Goal: Book appointment/travel/reservation

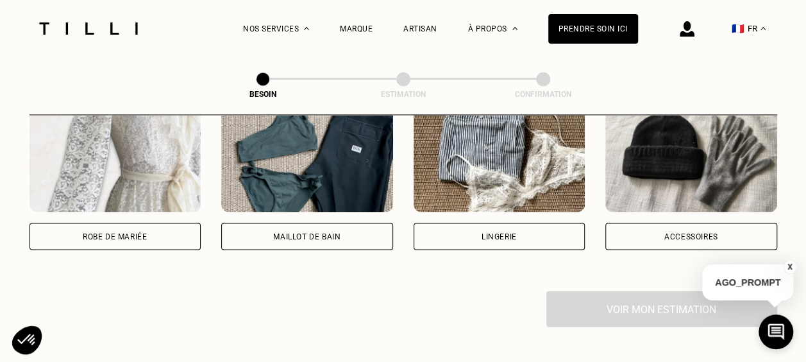
scroll to position [997, 0]
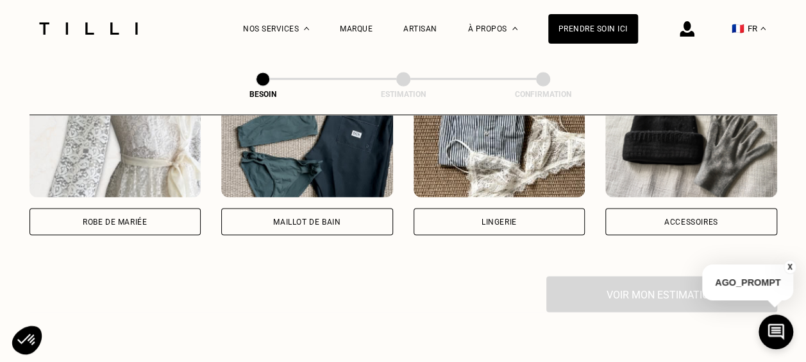
click at [128, 191] on div "Robe de mariée" at bounding box center [116, 157] width 172 height 153
select select "FR"
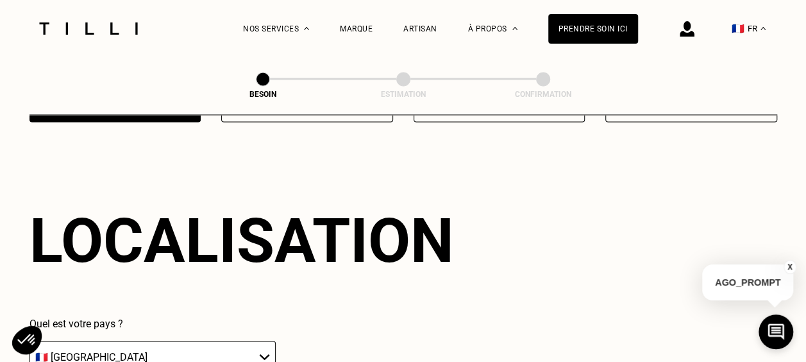
click at [132, 210] on div "Localisation" at bounding box center [242, 240] width 425 height 72
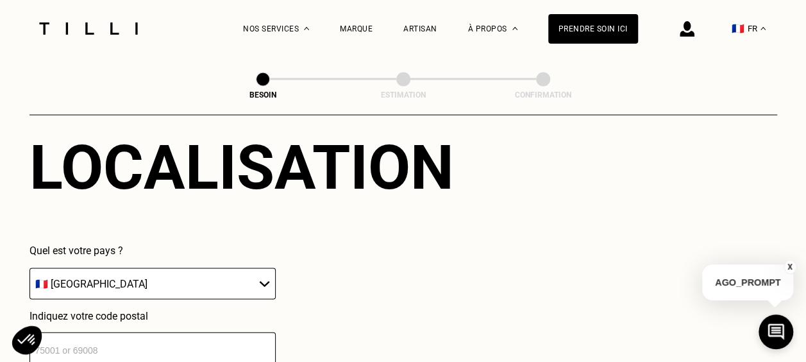
scroll to position [1244, 0]
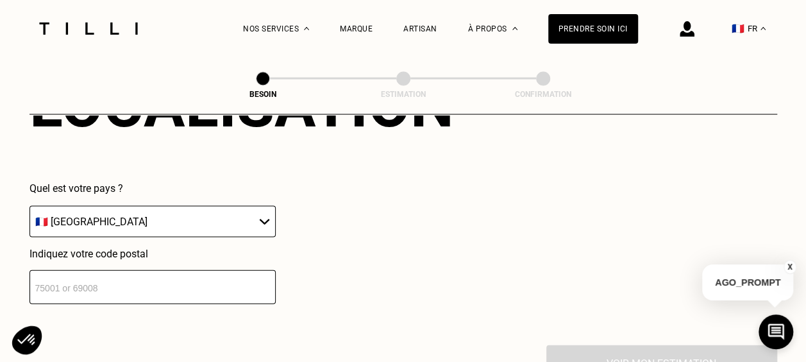
click at [121, 214] on select "🇩🇪 [GEOGRAPHIC_DATA] 🇦🇹 [GEOGRAPHIC_DATA] 🇧🇪 [GEOGRAPHIC_DATA] 🇧🇬 Bulgarie 🇨🇾 C…" at bounding box center [153, 221] width 246 height 31
click at [117, 270] on input "number" at bounding box center [153, 287] width 246 height 34
type input "75014"
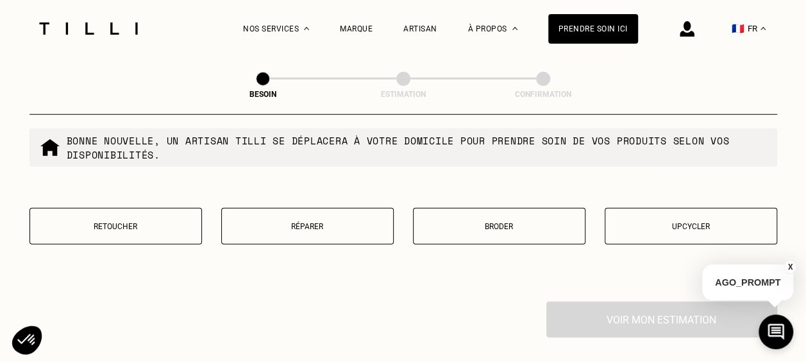
scroll to position [1627, 0]
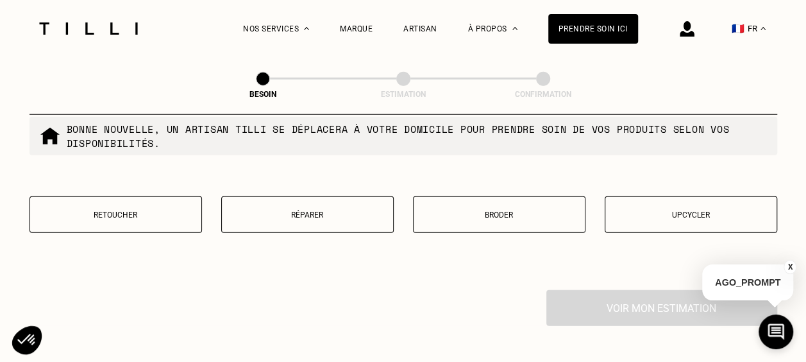
click at [143, 199] on button "Retoucher" at bounding box center [116, 214] width 173 height 37
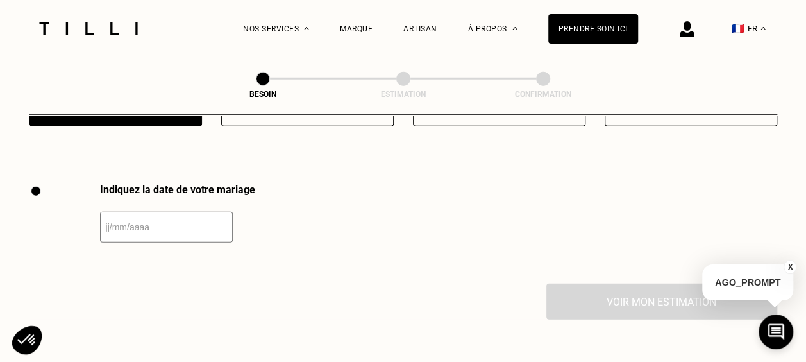
scroll to position [1764, 0]
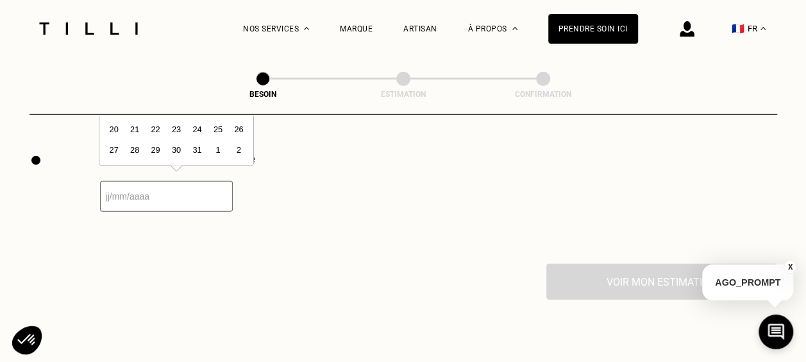
click at [165, 200] on input "text" at bounding box center [166, 196] width 133 height 31
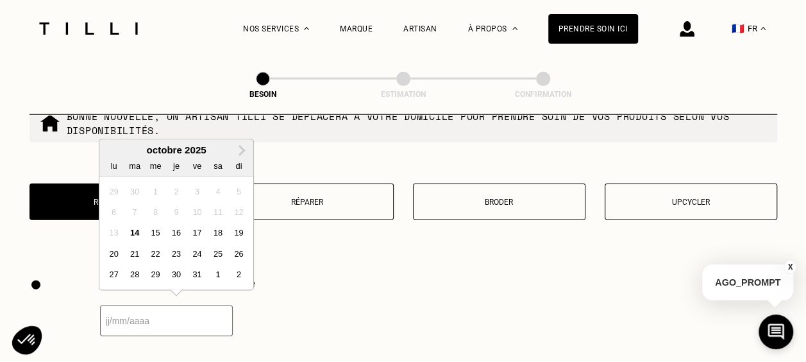
scroll to position [1635, 0]
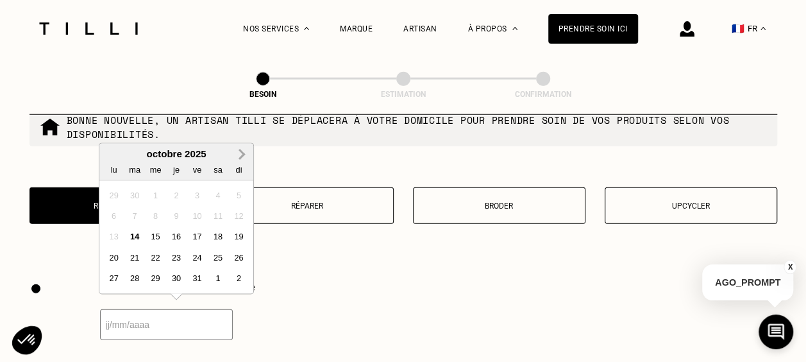
click at [245, 154] on button "Next Month" at bounding box center [242, 155] width 21 height 21
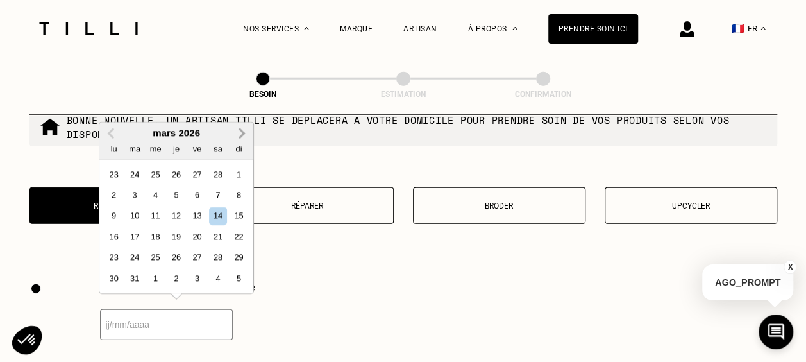
click at [245, 154] on div "di" at bounding box center [238, 148] width 17 height 17
click at [241, 133] on span "Next Month" at bounding box center [241, 133] width 0 height 15
click at [238, 133] on div "Bonne nouvelle, un artisan tilli se déplacera à votre domicile pour prendre soi…" at bounding box center [404, 127] width 748 height 38
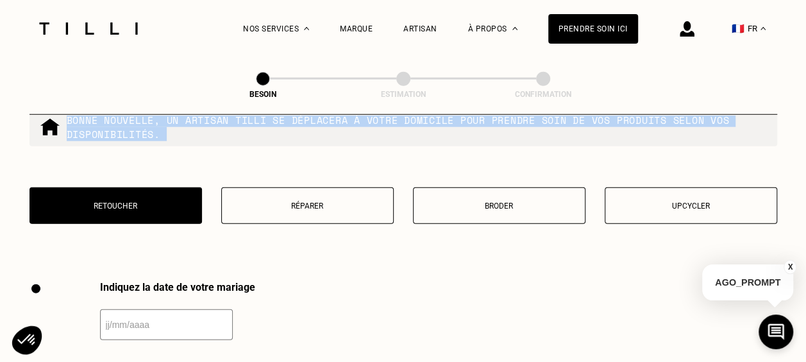
click at [238, 133] on div "Bonne nouvelle, un artisan tilli se déplacera à votre domicile pour prendre soi…" at bounding box center [404, 127] width 748 height 38
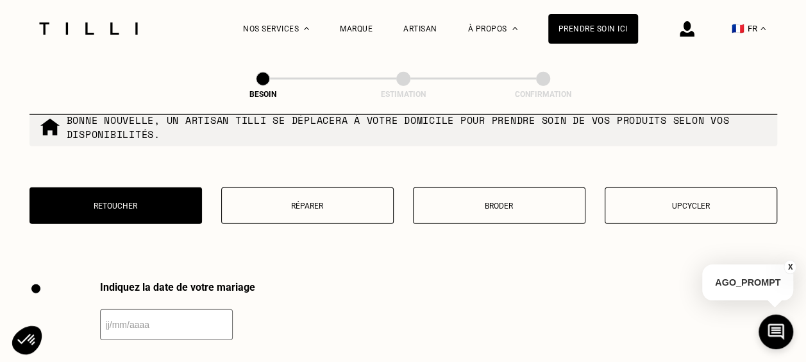
click at [180, 318] on input "text" at bounding box center [166, 324] width 133 height 31
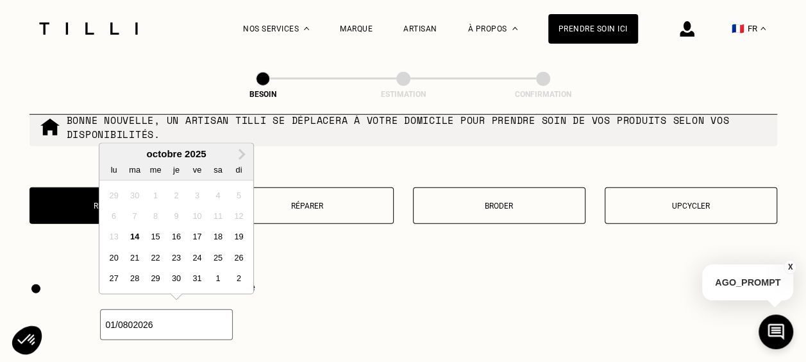
click at [132, 315] on input "01/0802026" at bounding box center [166, 324] width 133 height 31
type input "[DATE]"
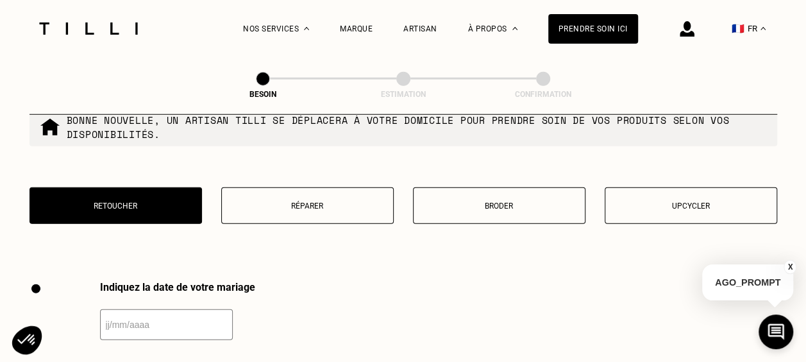
click at [571, 317] on div "Indiquez la date de votre mariage" at bounding box center [404, 331] width 748 height 100
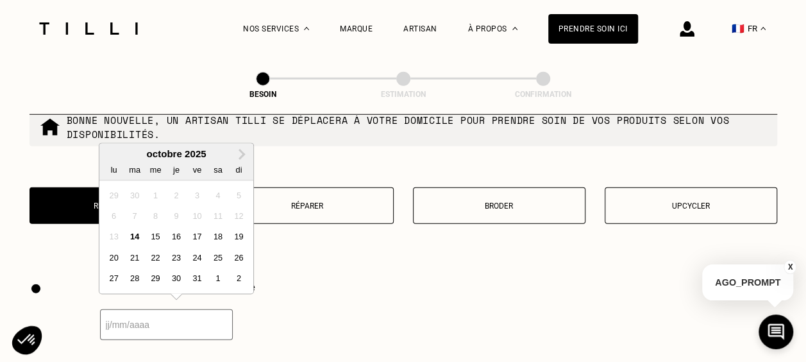
click at [193, 309] on input "text" at bounding box center [166, 324] width 133 height 31
click at [241, 156] on span "Next Month" at bounding box center [241, 154] width 0 height 15
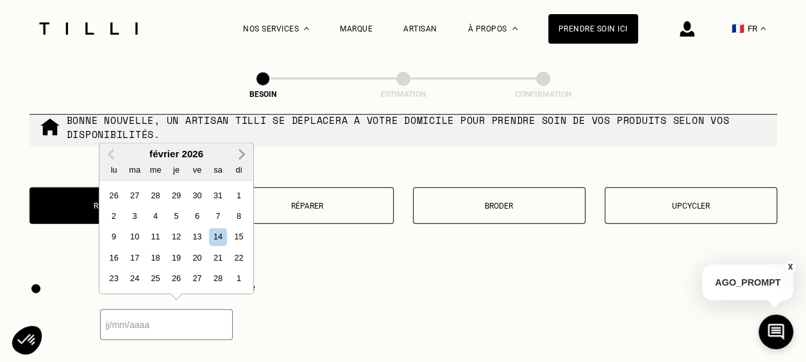
click at [241, 156] on span "Next Month" at bounding box center [241, 154] width 0 height 15
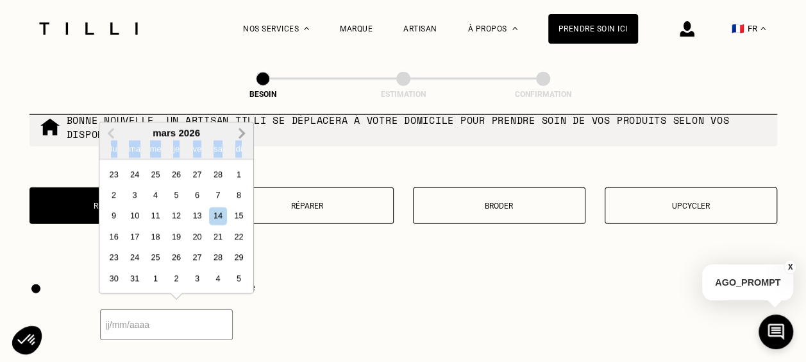
click at [242, 156] on div "di" at bounding box center [238, 148] width 17 height 17
click at [242, 136] on button "Next Month" at bounding box center [242, 134] width 21 height 21
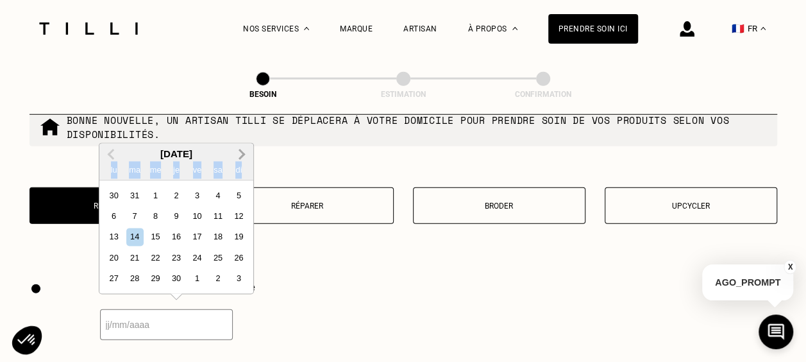
click at [241, 153] on span "Next Month" at bounding box center [241, 154] width 0 height 15
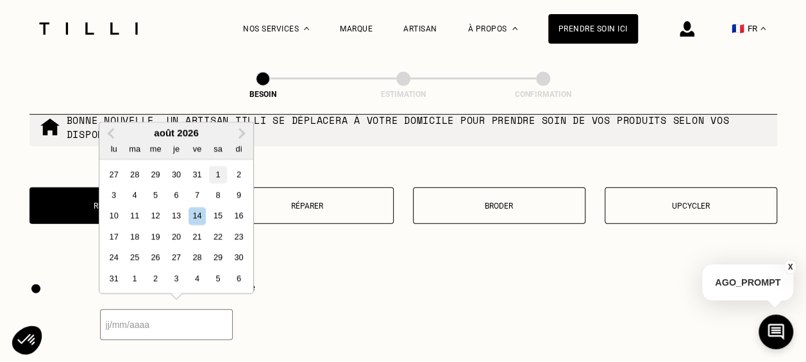
click at [217, 172] on div "1" at bounding box center [217, 174] width 17 height 17
type input "[DATE]"
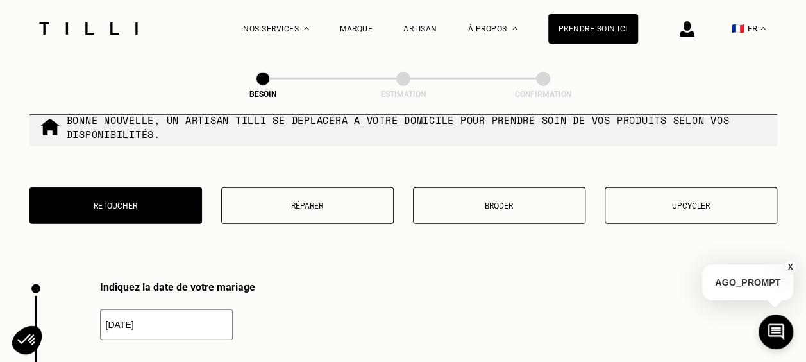
click at [291, 316] on div "Indiquez la date de votre mariage [DATE]" at bounding box center [404, 331] width 748 height 100
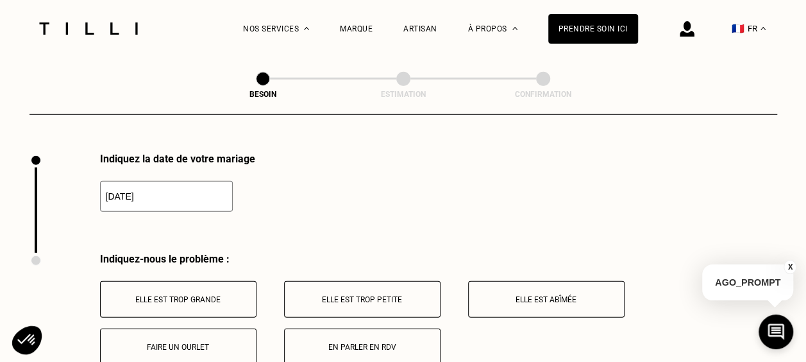
scroll to position [1828, 0]
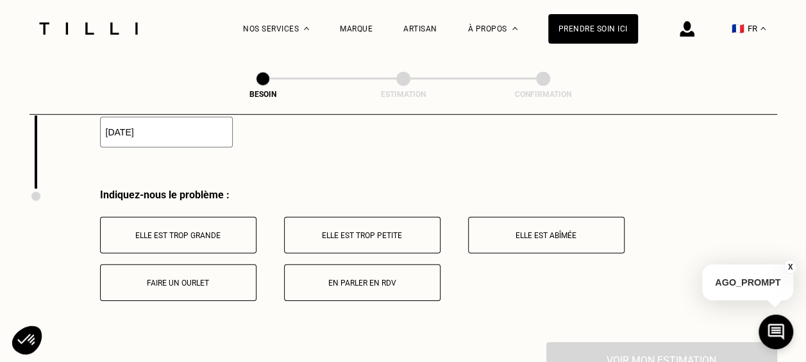
click at [168, 231] on p "Elle est trop grande" at bounding box center [178, 235] width 142 height 9
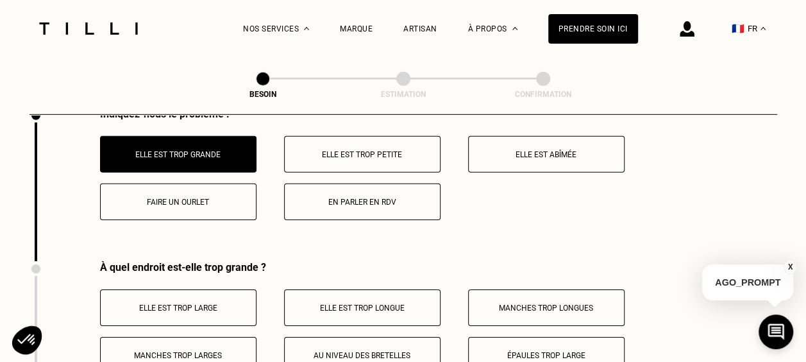
scroll to position [1889, 0]
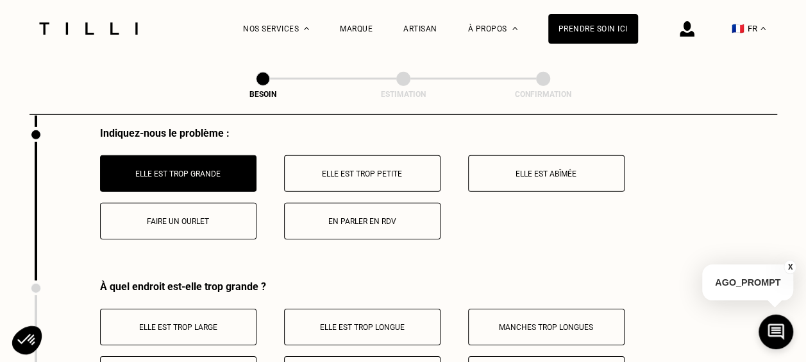
click at [213, 217] on p "Faire un ourlet" at bounding box center [178, 221] width 142 height 9
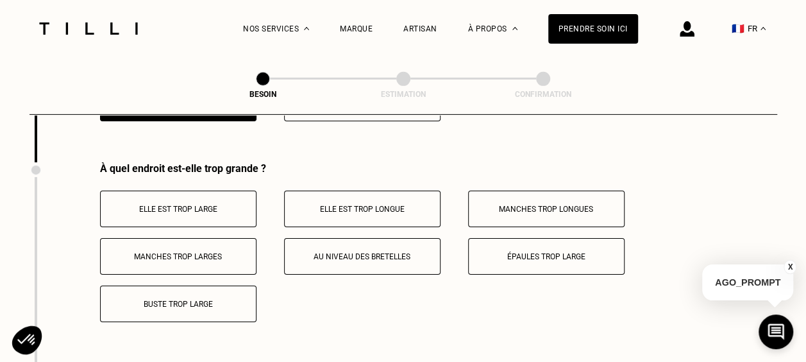
scroll to position [2018, 0]
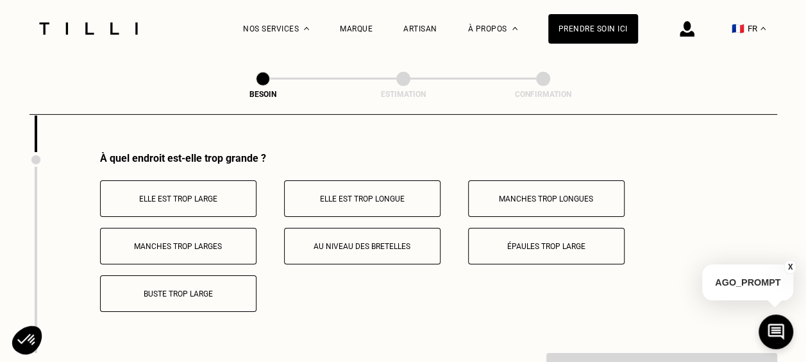
click at [164, 194] on p "Elle est trop large" at bounding box center [178, 198] width 142 height 9
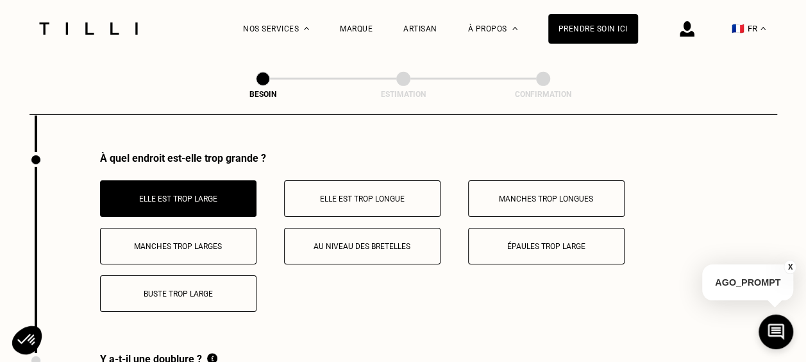
click at [339, 194] on p "Elle est trop longue" at bounding box center [362, 198] width 142 height 9
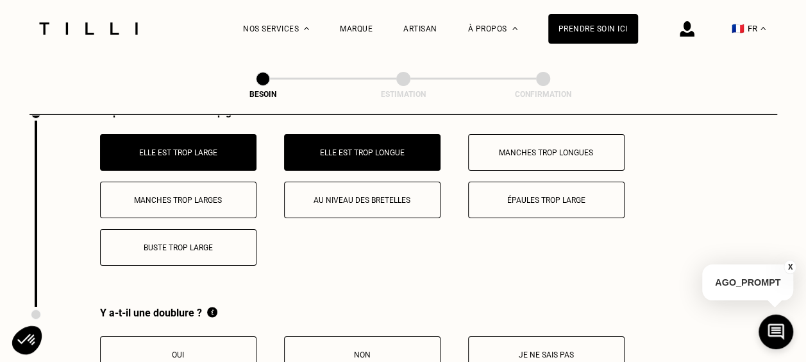
scroll to position [2082, 0]
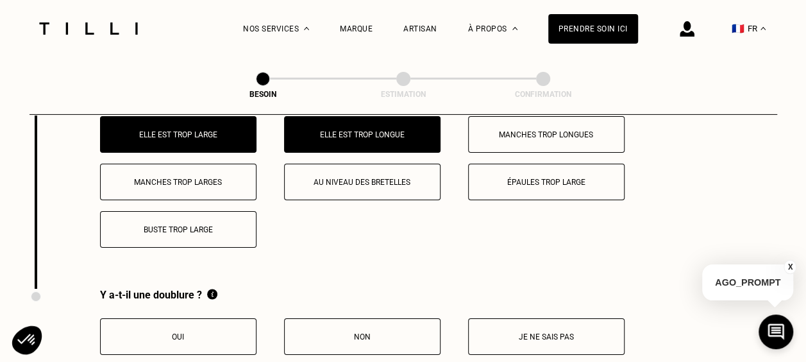
drag, startPoint x: 141, startPoint y: 335, endPoint x: 448, endPoint y: 262, distance: 315.2
click at [142, 335] on button "Oui" at bounding box center [178, 336] width 156 height 37
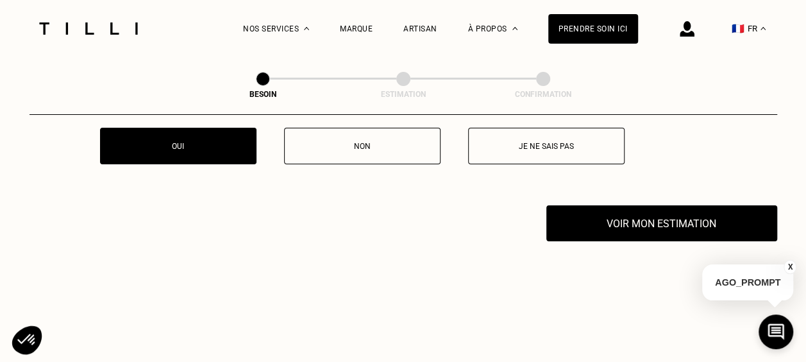
scroll to position [2274, 0]
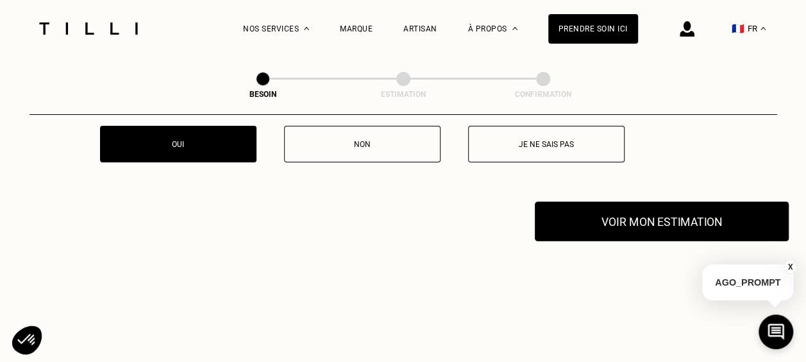
click at [587, 219] on button "Voir mon estimation" at bounding box center [662, 221] width 254 height 40
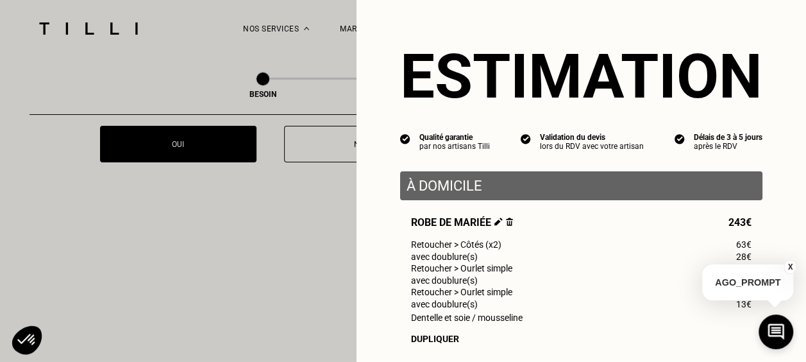
scroll to position [0, 0]
